Goal: Information Seeking & Learning: Check status

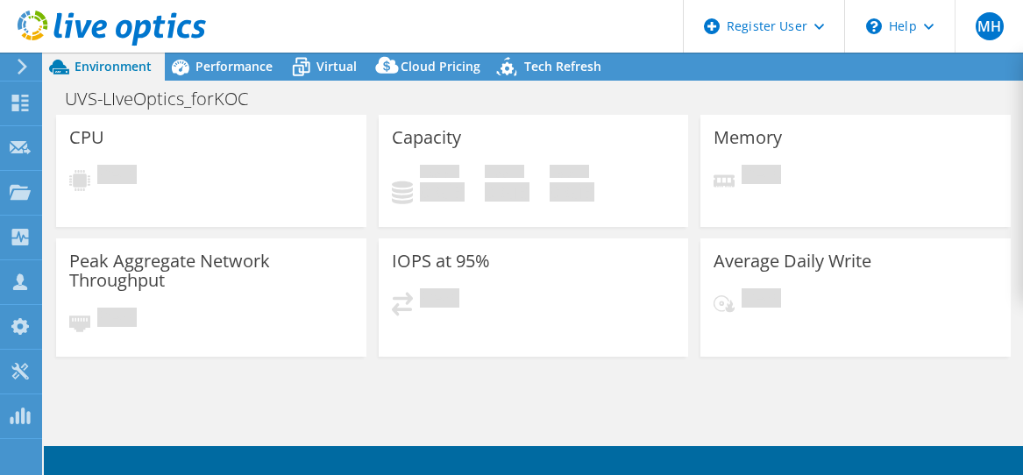
select select "USD"
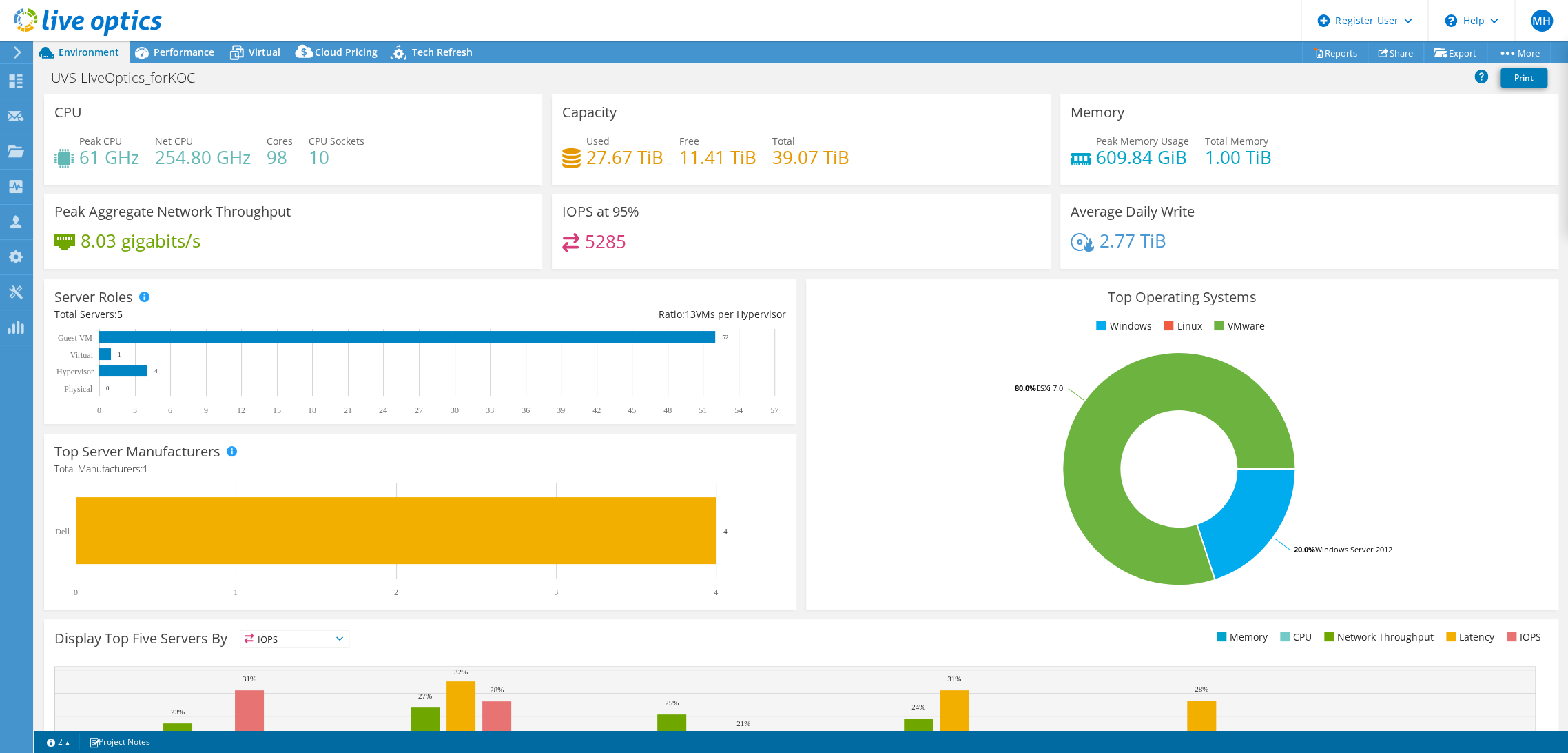
click at [34, 20] on icon at bounding box center [88, 23] width 148 height 28
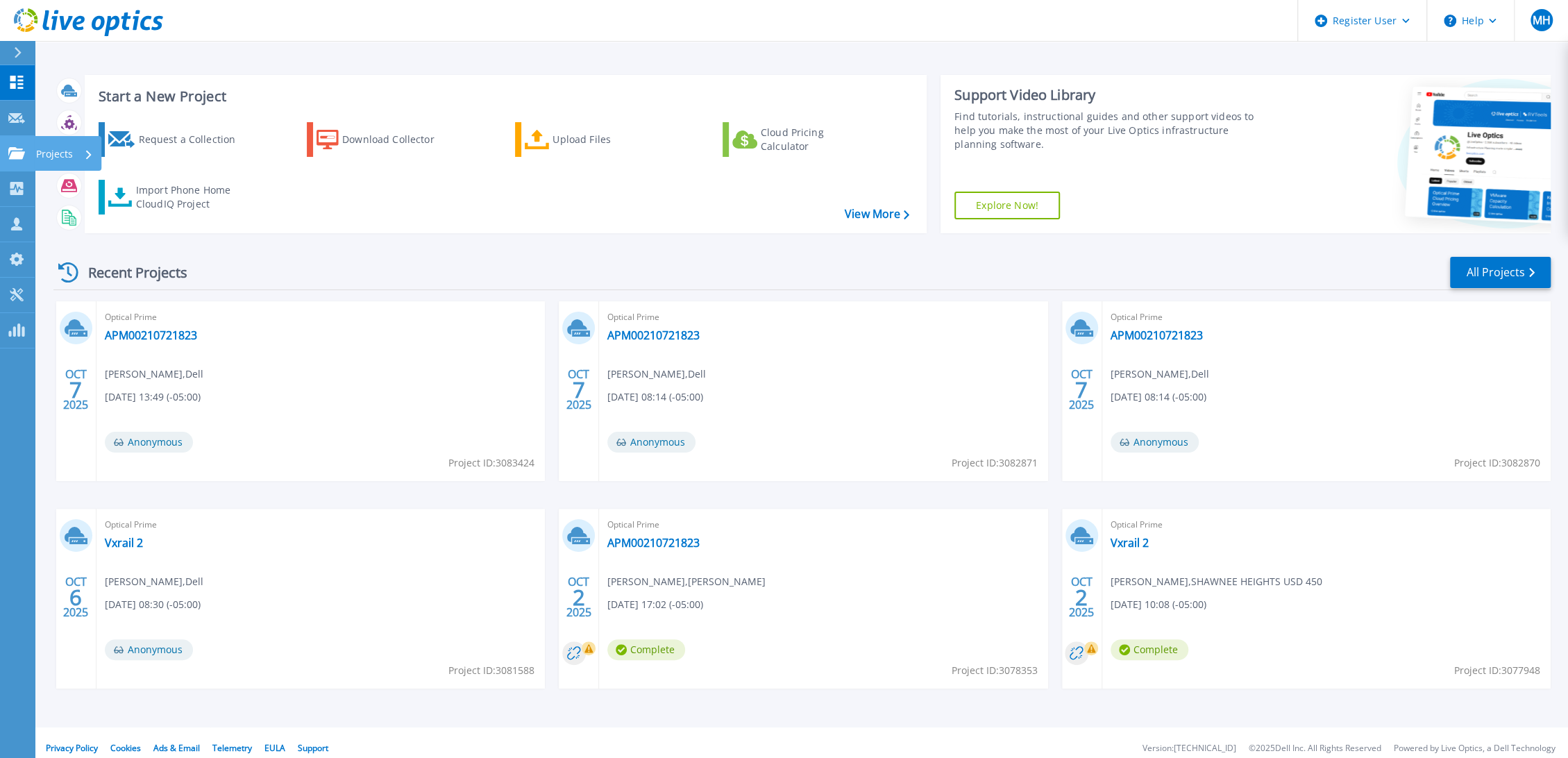
click at [12, 159] on icon at bounding box center [17, 153] width 17 height 12
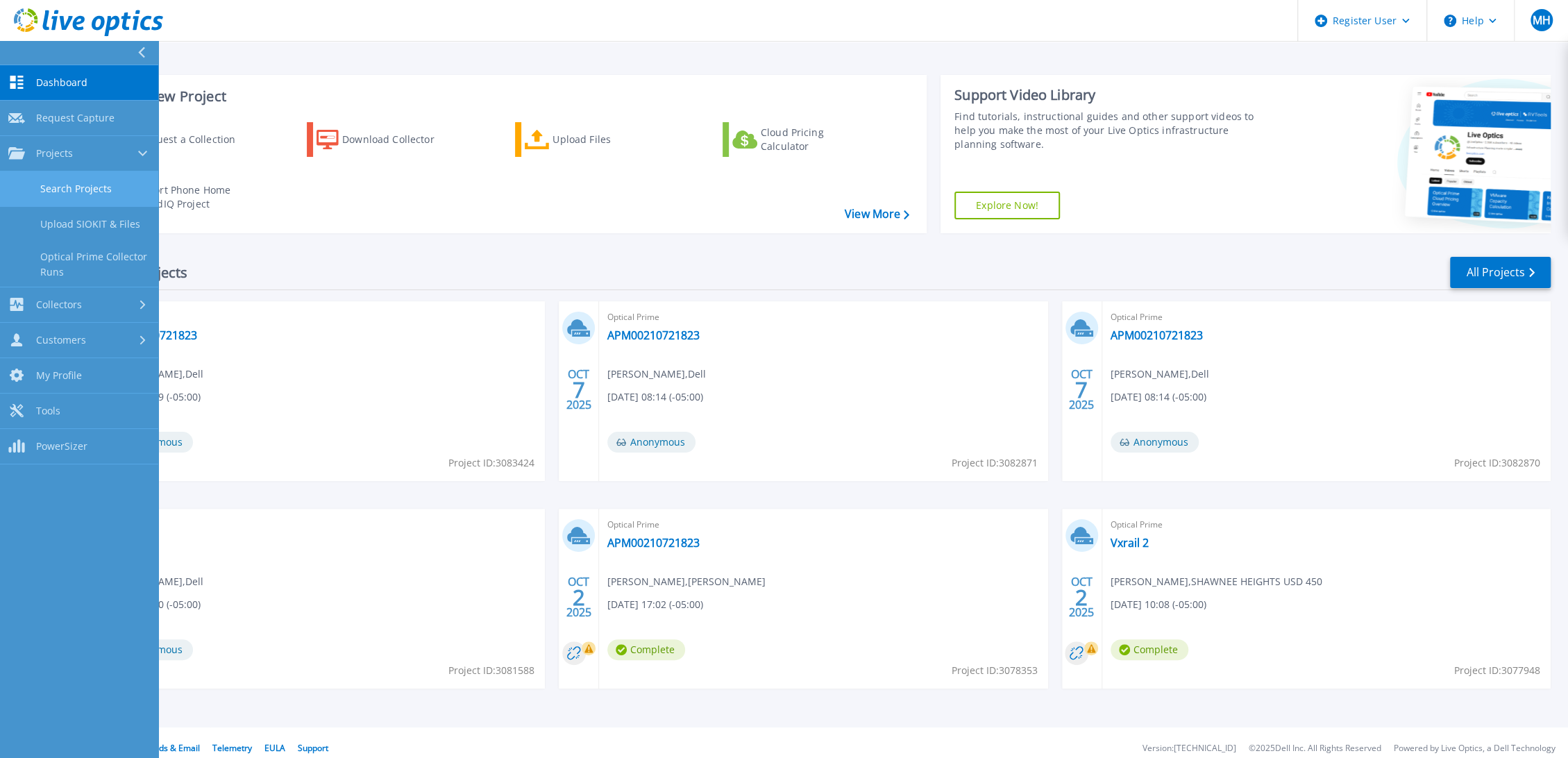
click at [94, 188] on link "Search Projects" at bounding box center [79, 189] width 158 height 36
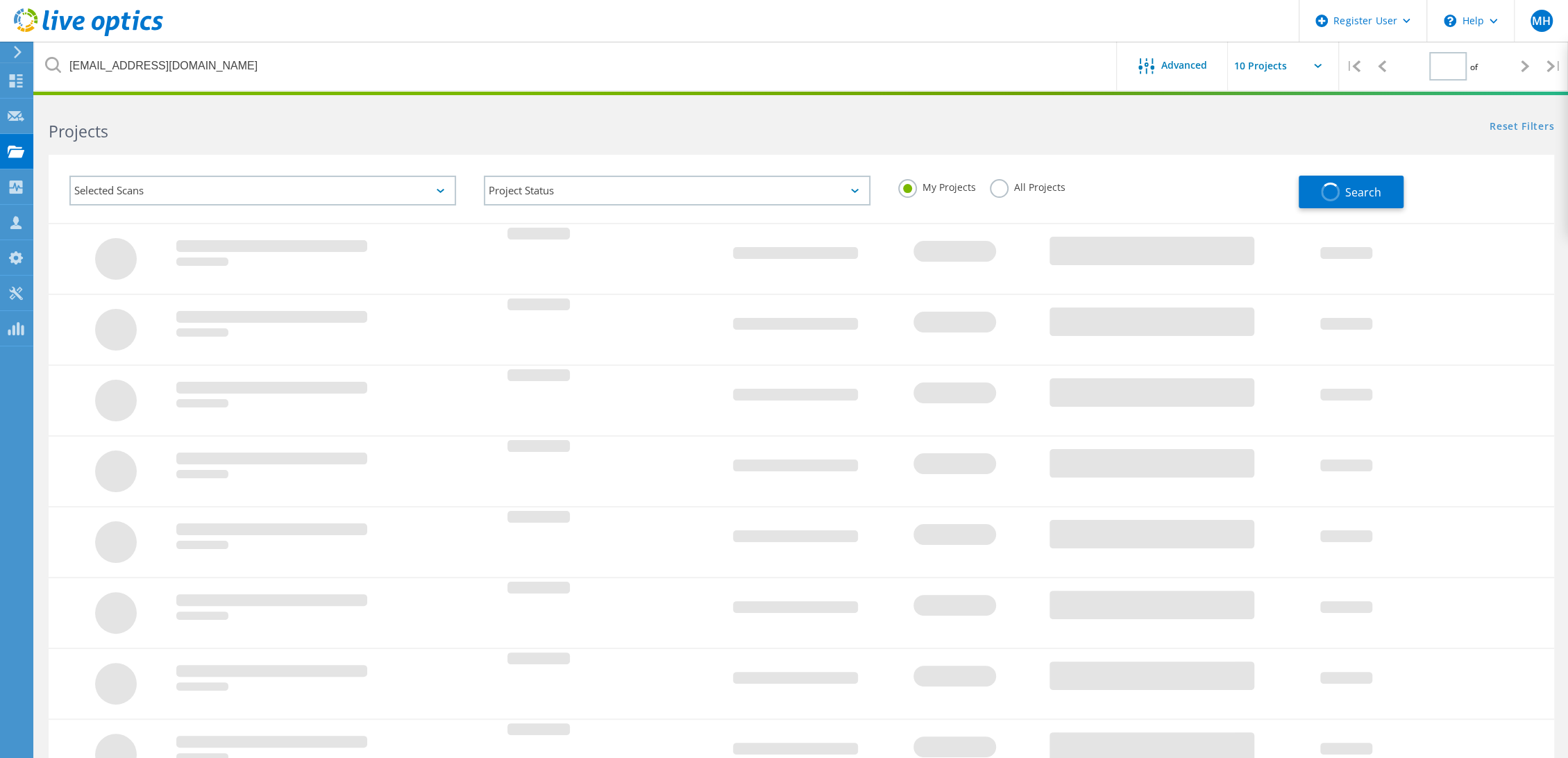
type input "1"
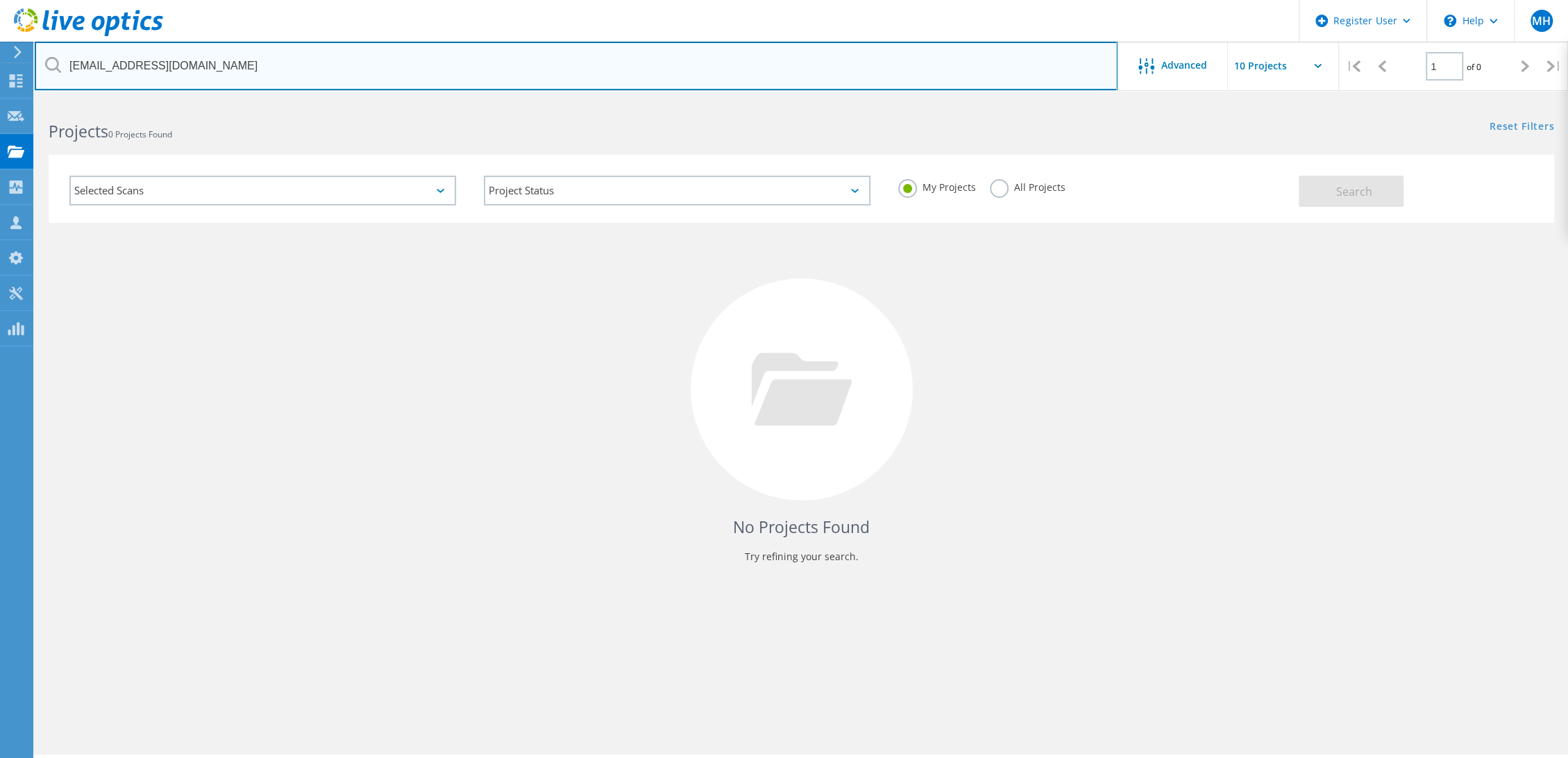
drag, startPoint x: 262, startPoint y: 65, endPoint x: 70, endPoint y: 51, distance: 192.5
click at [70, 51] on input "briansawyer@koc-pa.com" at bounding box center [576, 66] width 1083 height 48
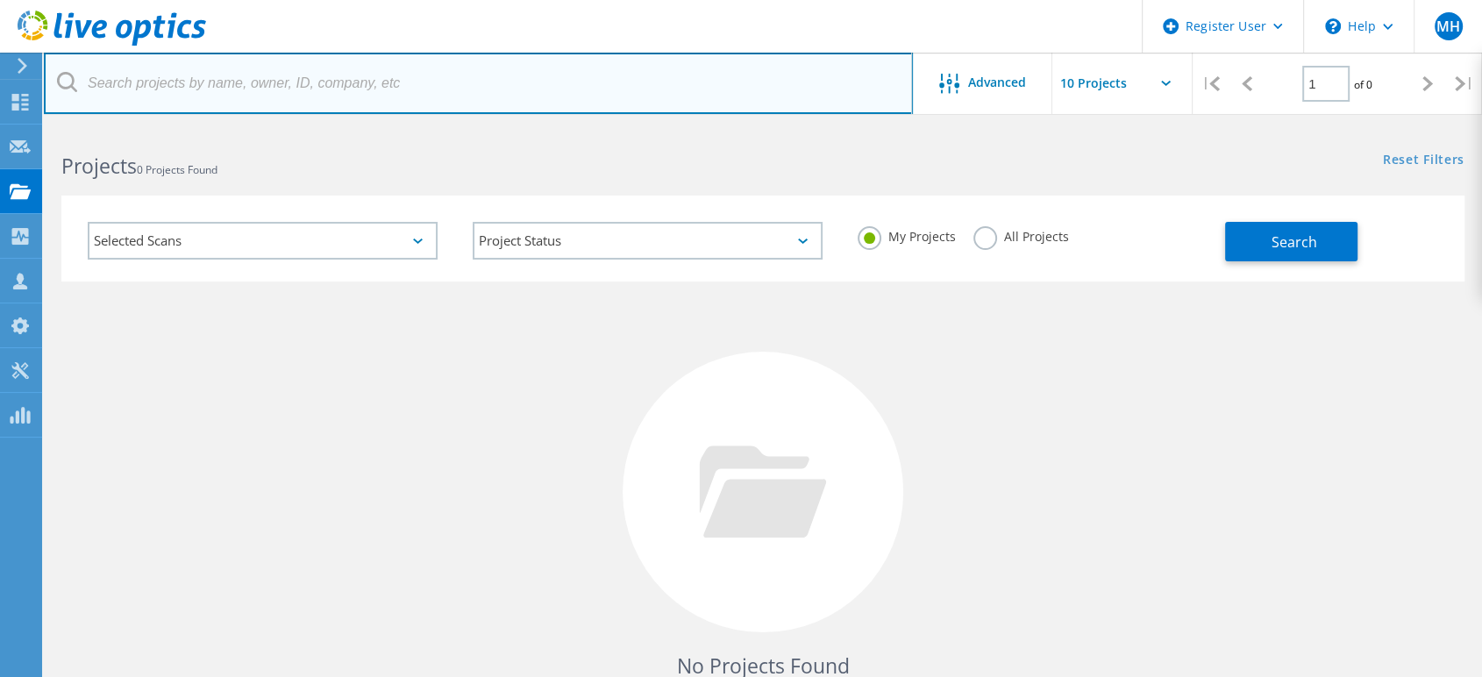
click at [502, 92] on input "text" at bounding box center [478, 83] width 869 height 61
paste input "mike.gammon@lsr7.net"
drag, startPoint x: 175, startPoint y: 82, endPoint x: 75, endPoint y: 63, distance: 101.8
click at [75, 63] on input "mike.gammon@lsr7.net" at bounding box center [478, 83] width 869 height 61
type input "@lsr7.net"
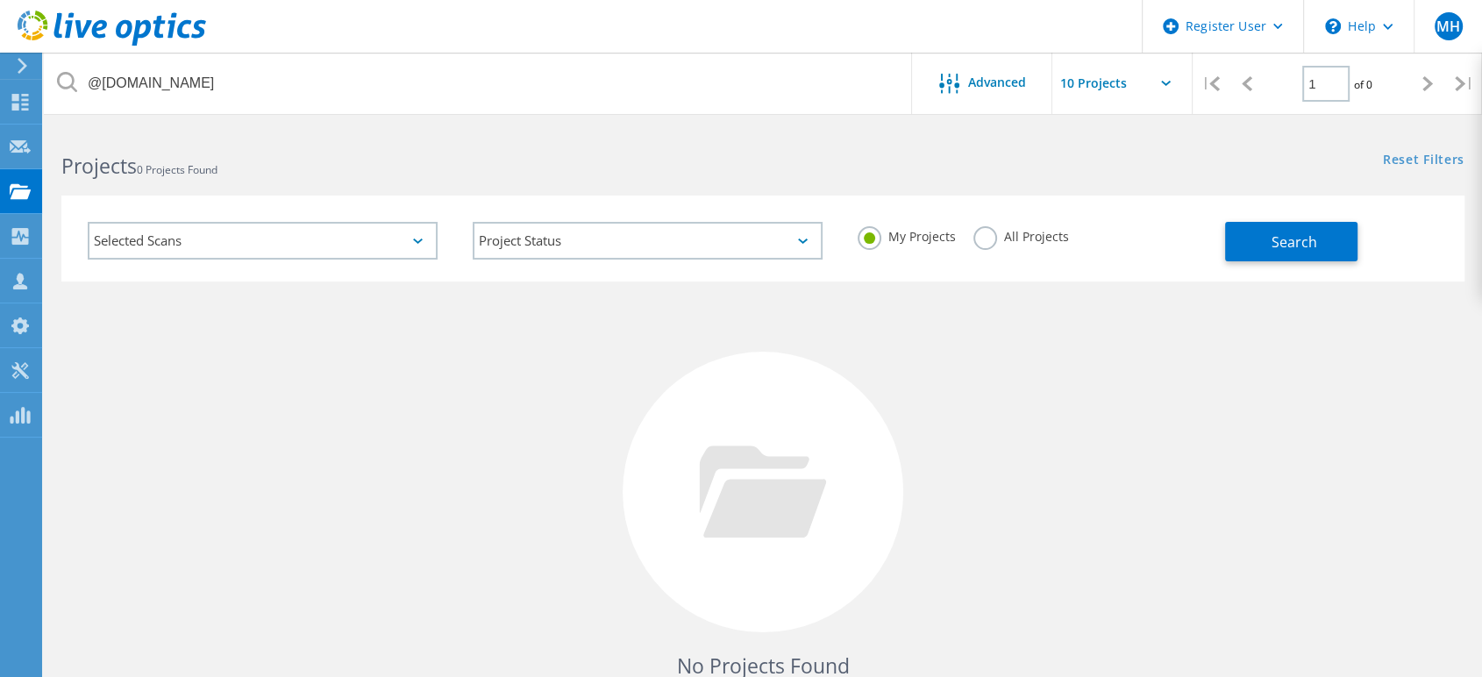
click at [988, 238] on label "All Projects" at bounding box center [1021, 234] width 96 height 17
click at [0, 0] on input "All Projects" at bounding box center [0, 0] width 0 height 0
click at [1310, 236] on span "Search" at bounding box center [1295, 241] width 46 height 19
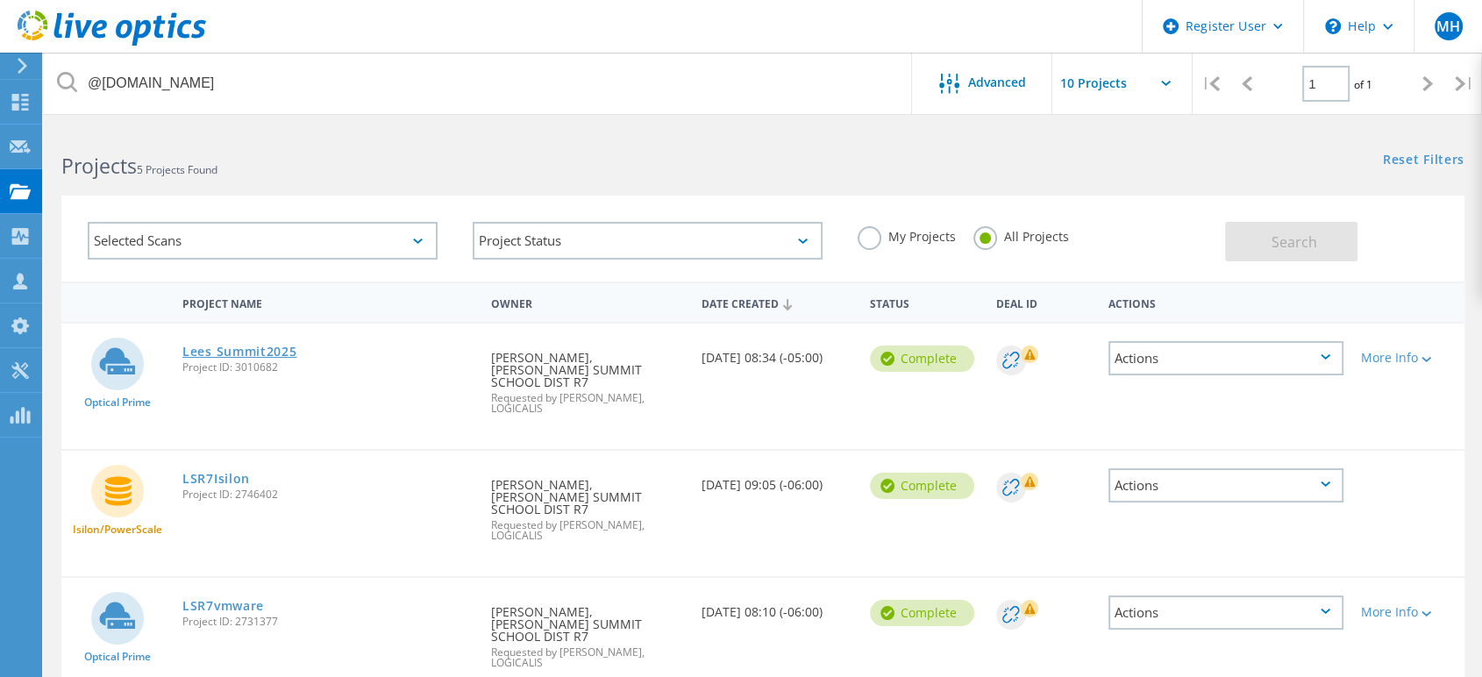
click at [238, 346] on link "Lees Summit2025" at bounding box center [239, 352] width 115 height 12
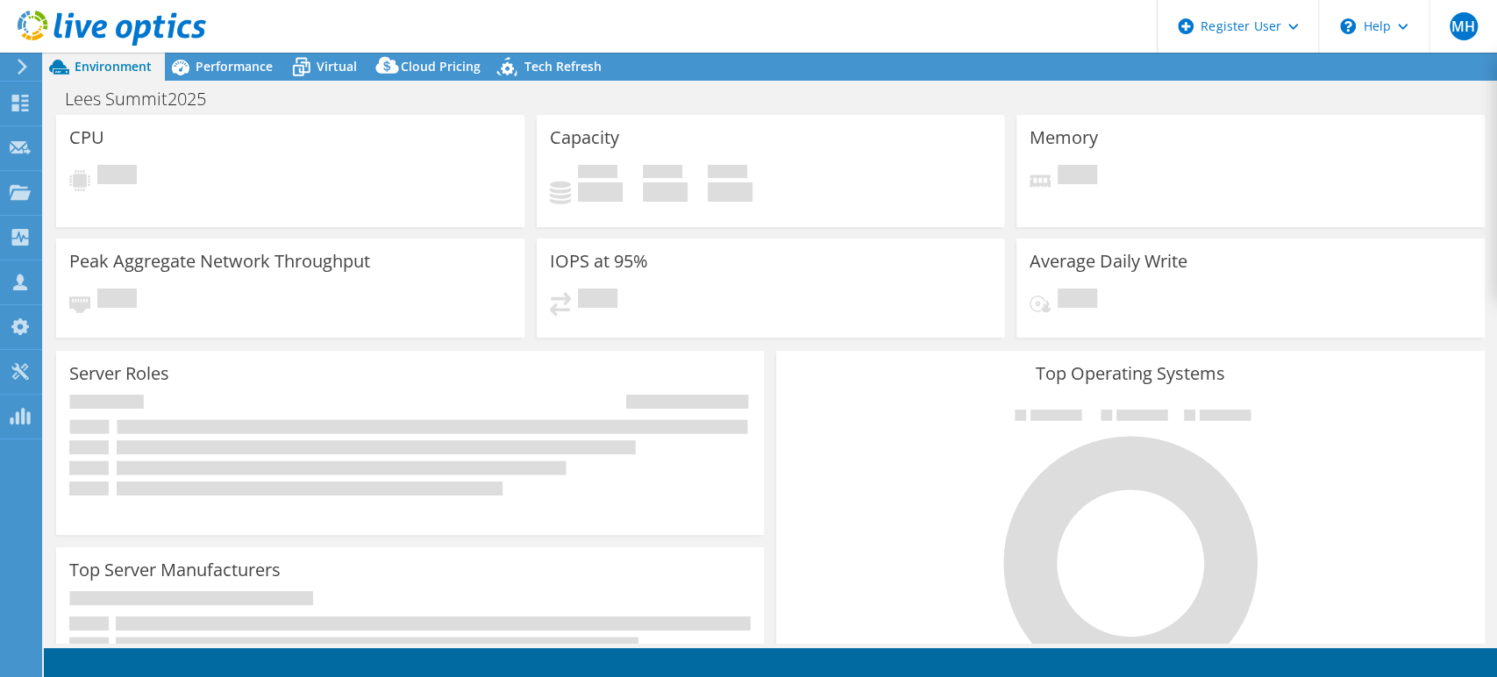
select select "USD"
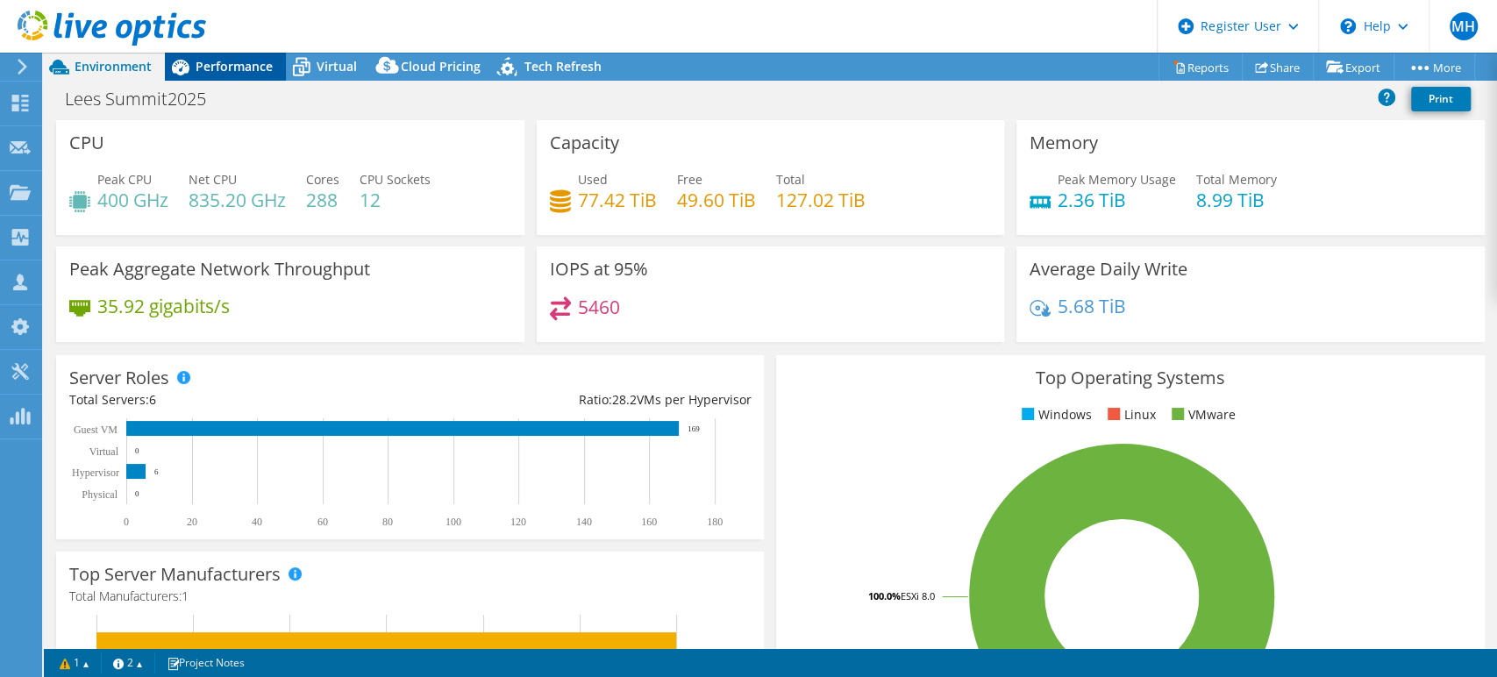
click at [232, 68] on span "Performance" at bounding box center [234, 66] width 77 height 17
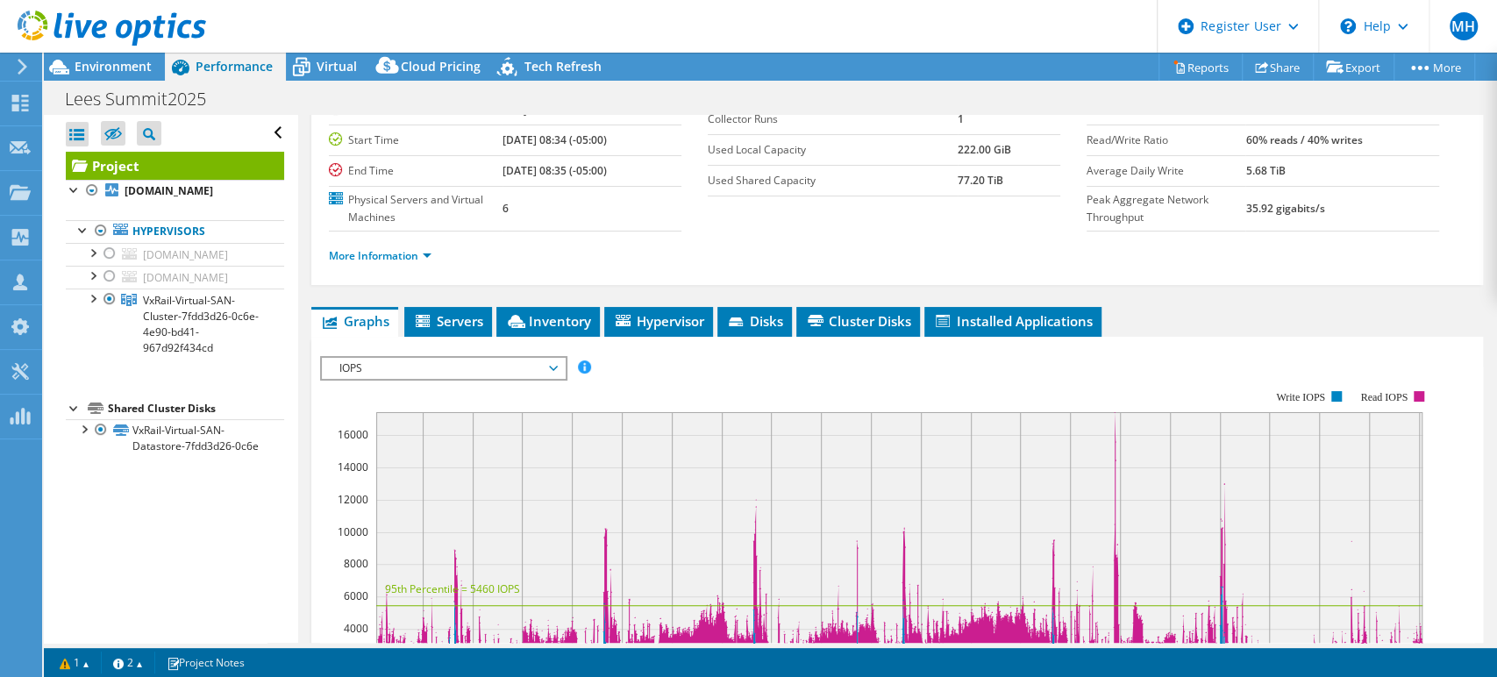
scroll to position [98, 0]
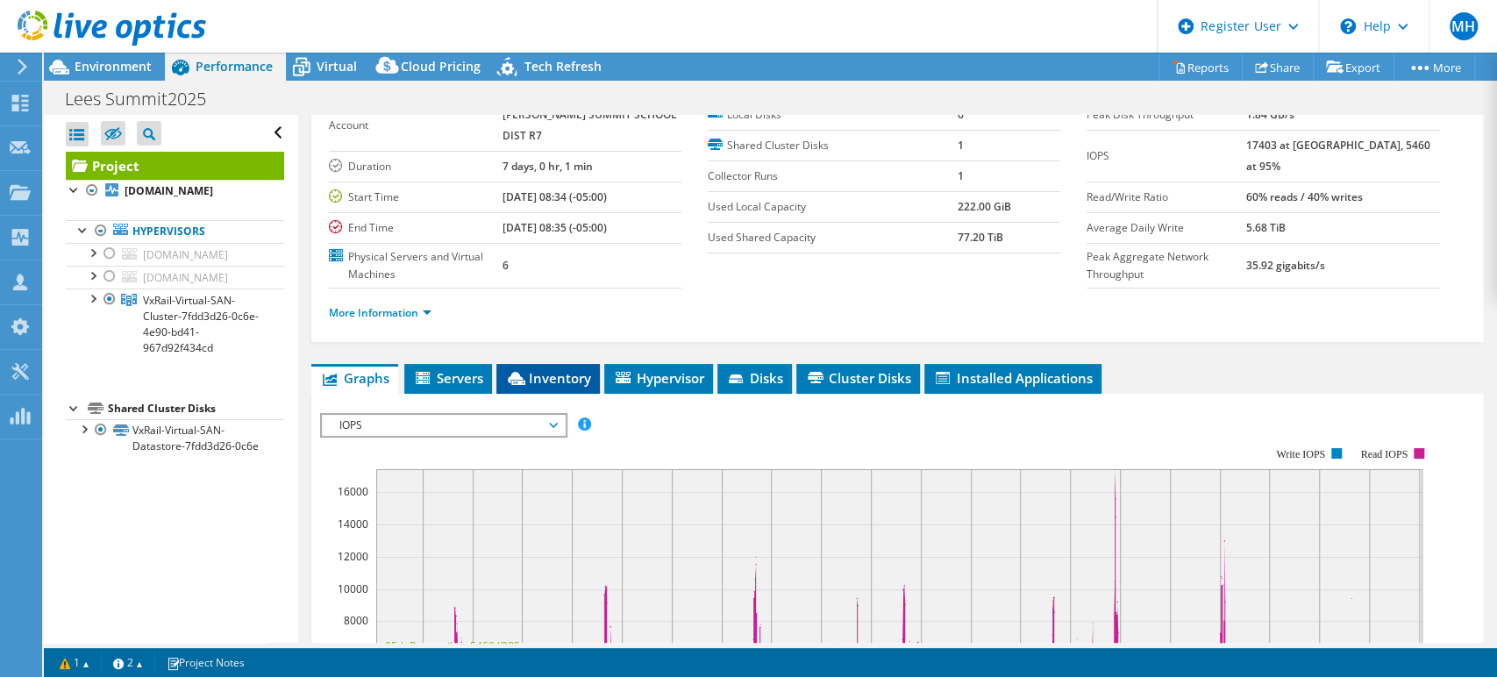
click at [519, 375] on icon at bounding box center [517, 378] width 18 height 13
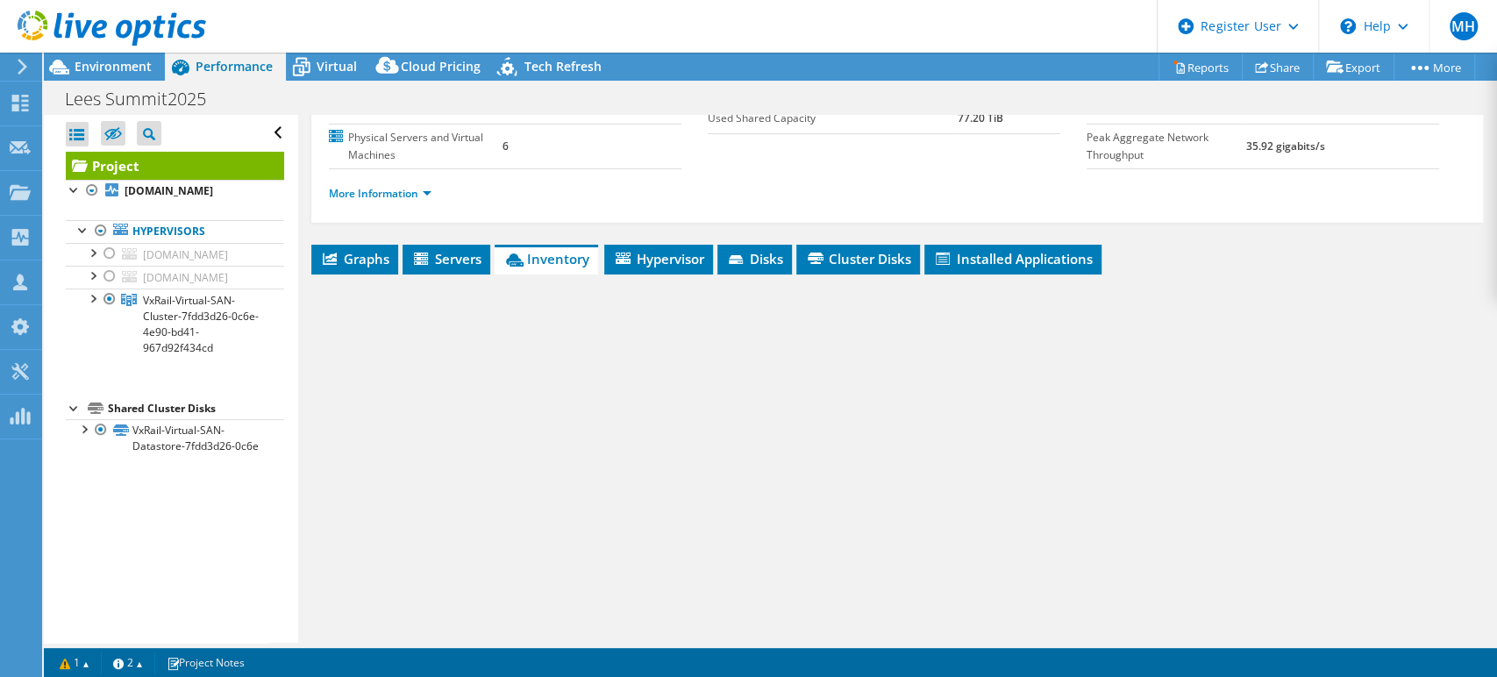
scroll to position [287, 0]
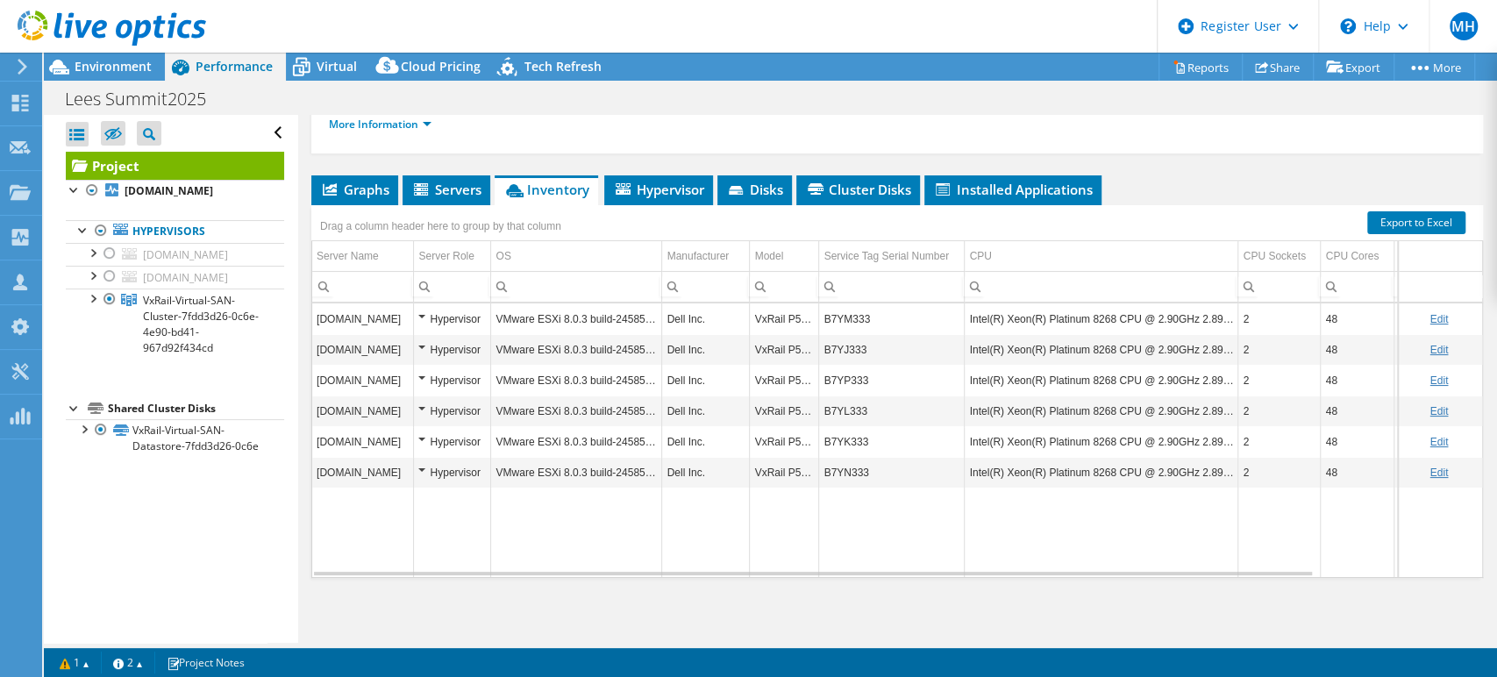
click at [82, 8] on div at bounding box center [103, 29] width 206 height 59
click at [13, 30] on div at bounding box center [103, 29] width 206 height 59
click at [25, 30] on use at bounding box center [112, 28] width 189 height 35
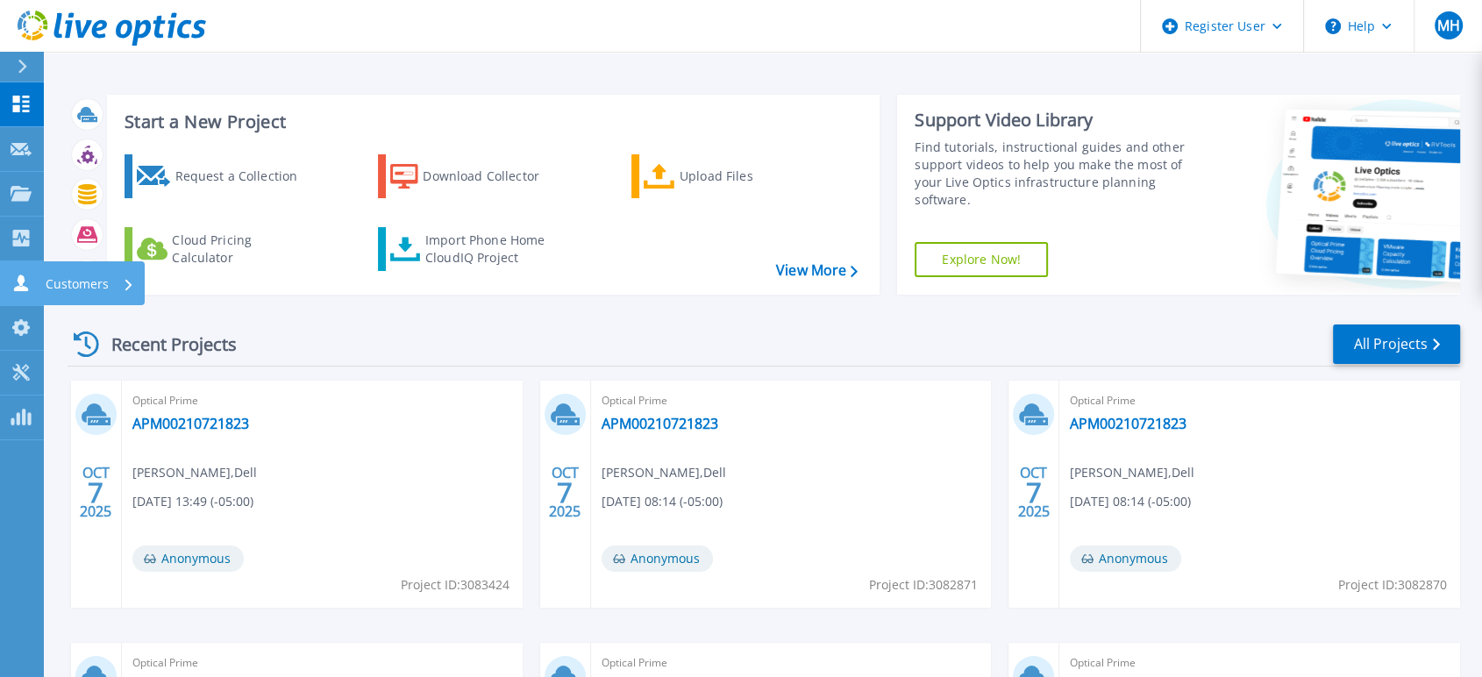
click at [18, 279] on icon at bounding box center [21, 282] width 14 height 17
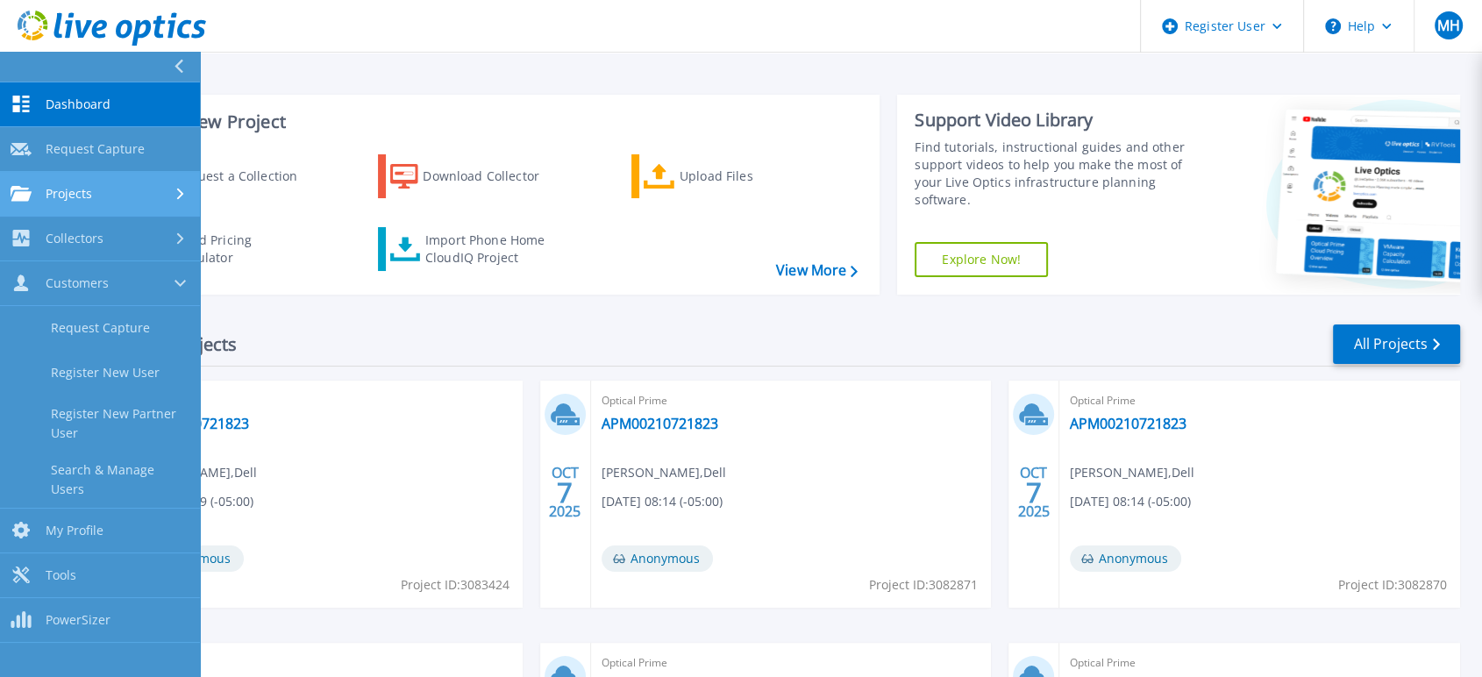
click at [118, 203] on link "Projects Projects" at bounding box center [100, 194] width 200 height 45
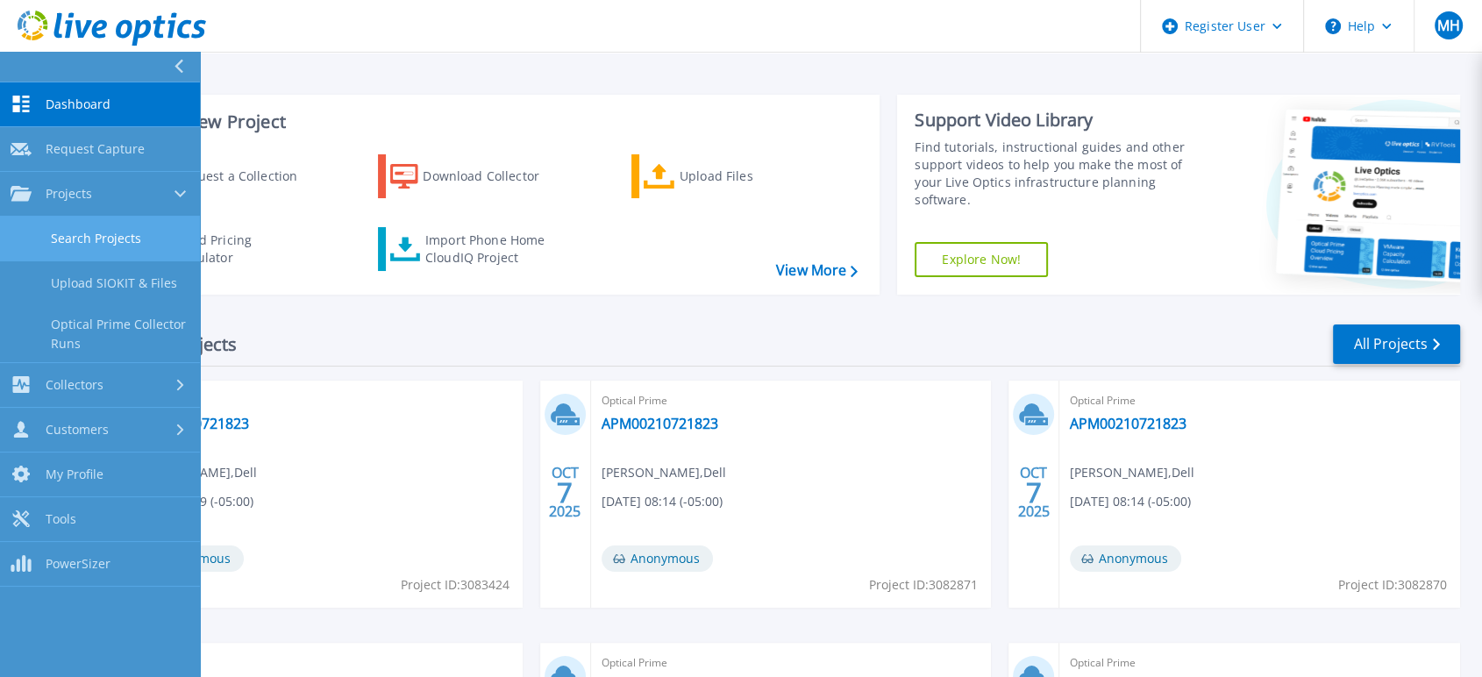
click at [112, 234] on link "Search Projects" at bounding box center [100, 239] width 200 height 45
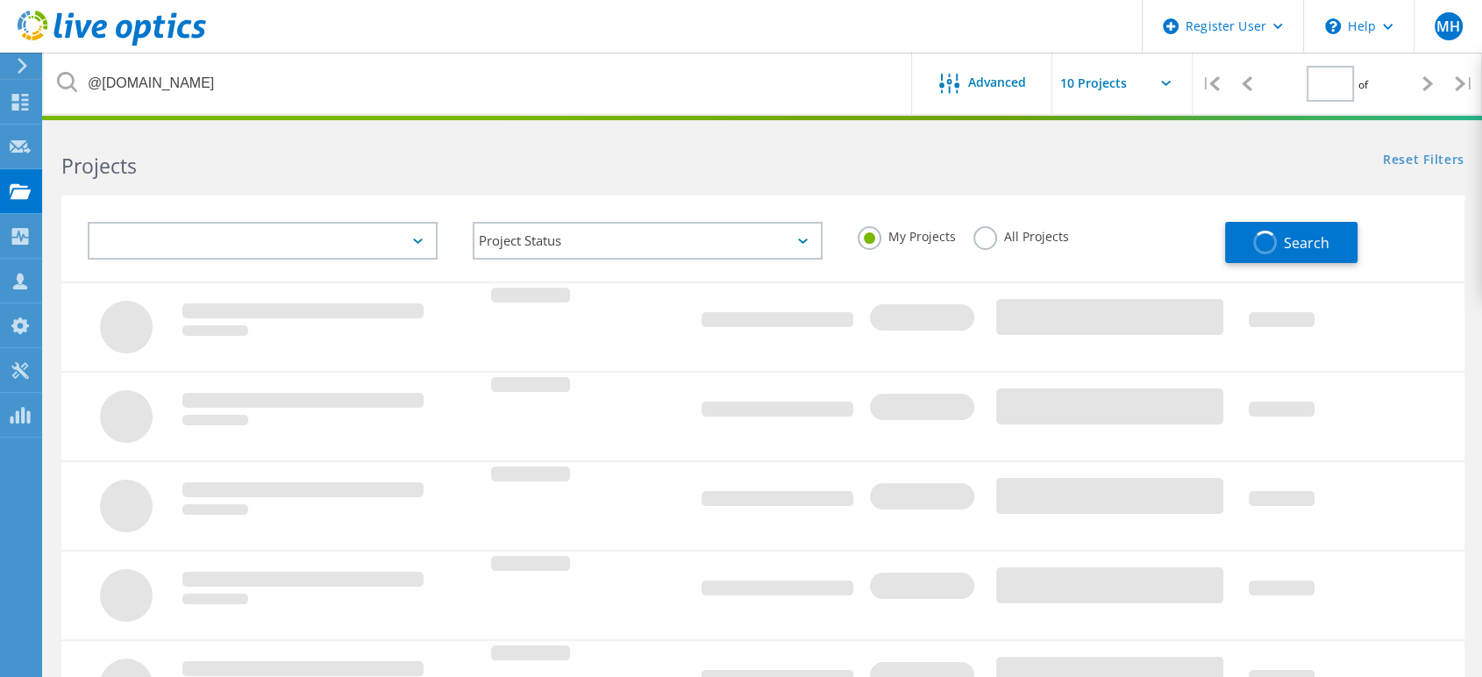
type input "1"
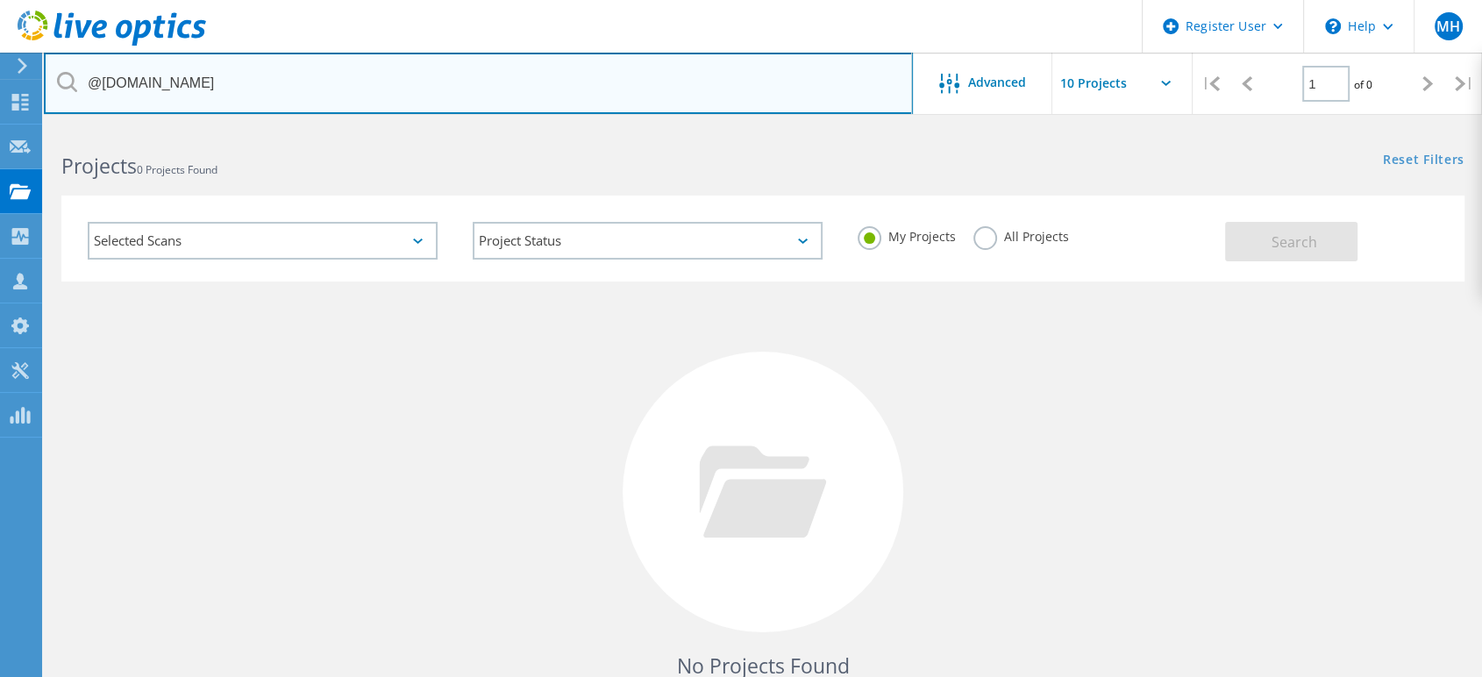
click at [285, 90] on input "@lsr7.net" at bounding box center [478, 83] width 869 height 61
paste input "stevebrungardt@hess-services.com"
type input "stevebrungardt@hess-services.com"
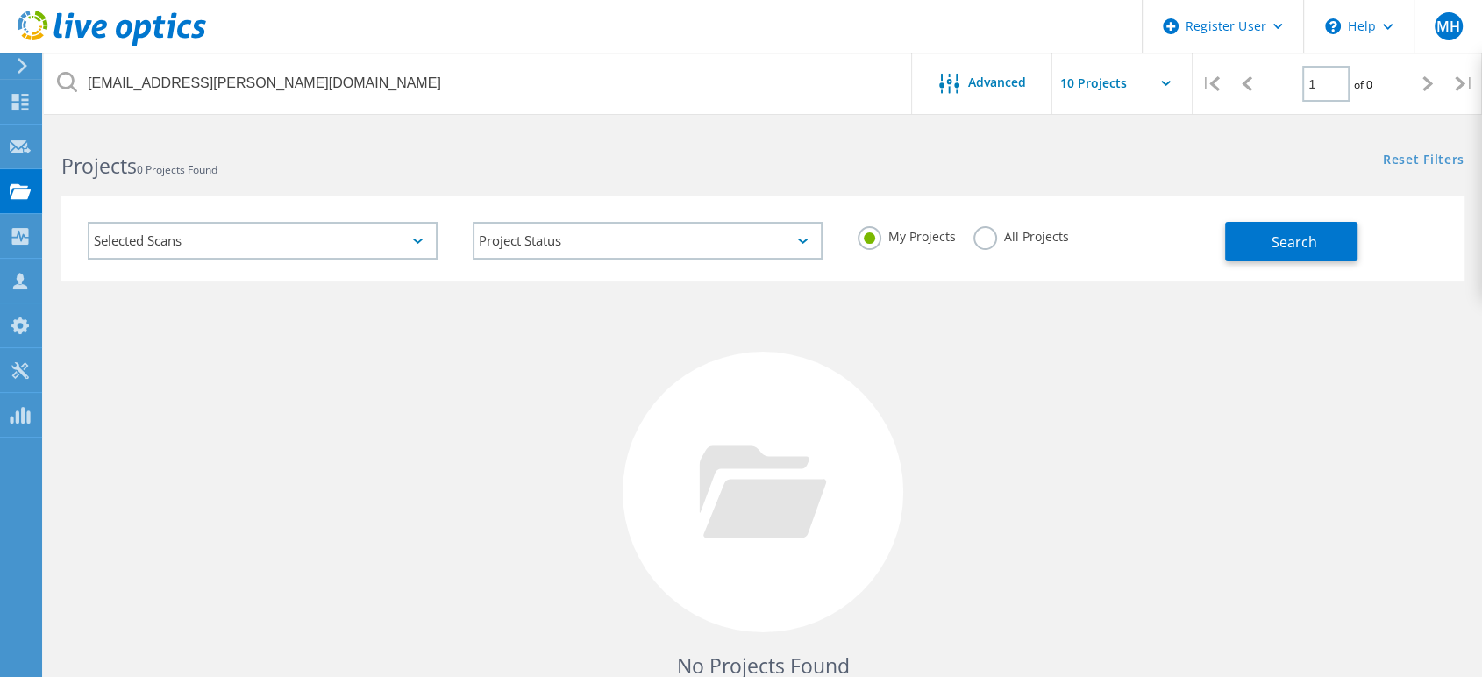
click at [1001, 244] on div "All Projects" at bounding box center [1021, 238] width 96 height 25
click at [973, 237] on label "All Projects" at bounding box center [1021, 234] width 96 height 17
click at [0, 0] on input "All Projects" at bounding box center [0, 0] width 0 height 0
click at [1352, 239] on button "Search" at bounding box center [1291, 241] width 132 height 39
